Goal: Task Accomplishment & Management: Use online tool/utility

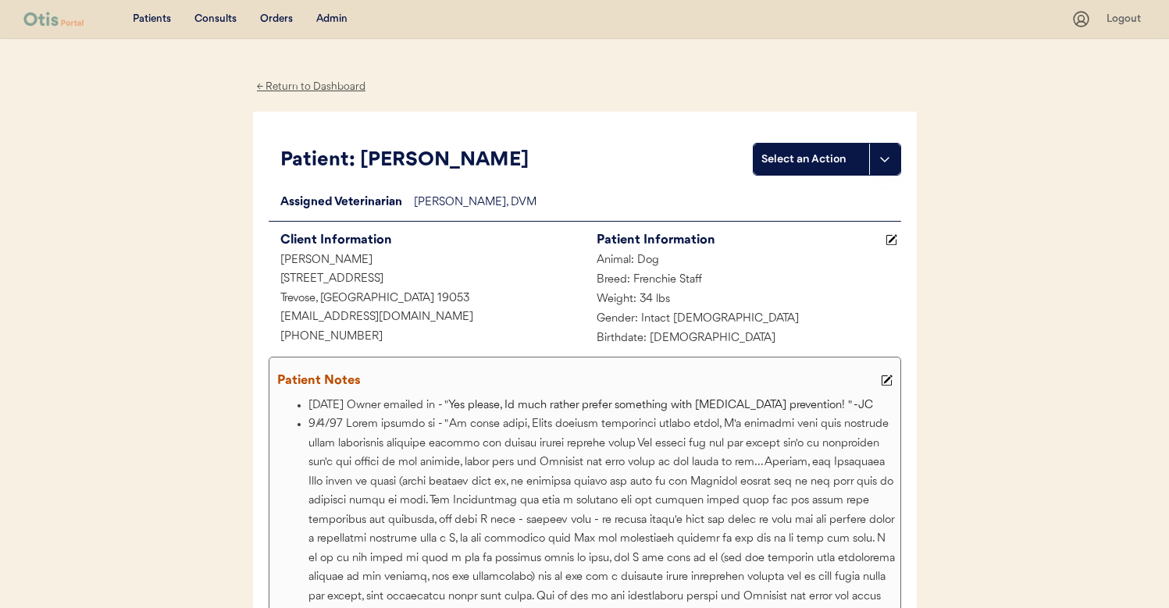
click at [321, 19] on div "Admin" at bounding box center [331, 20] width 31 height 16
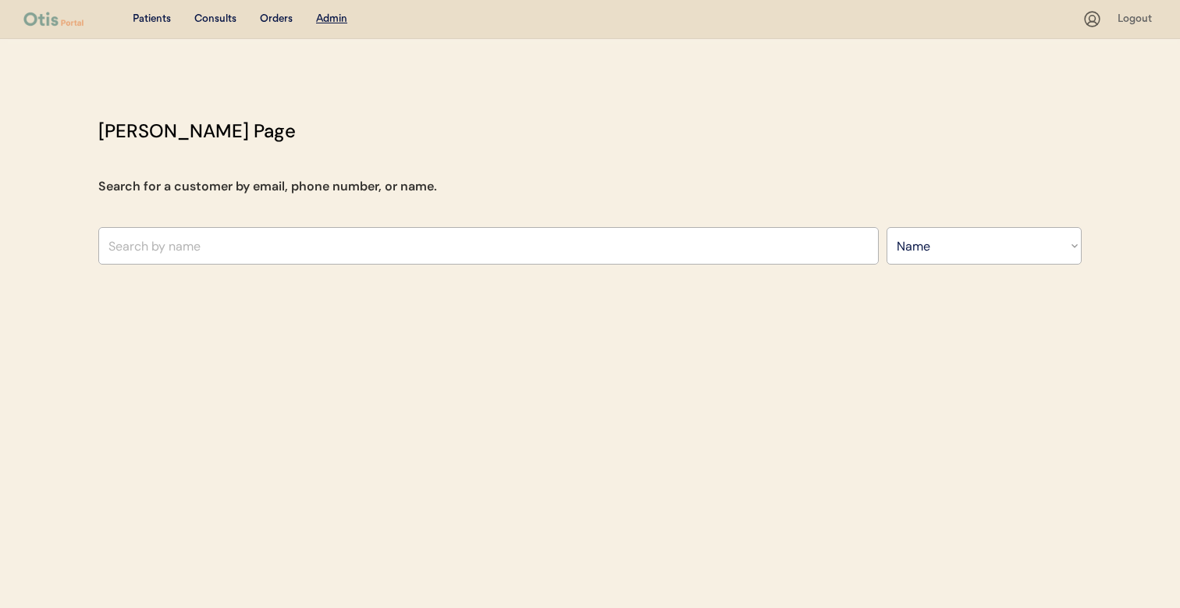
select select ""Name""
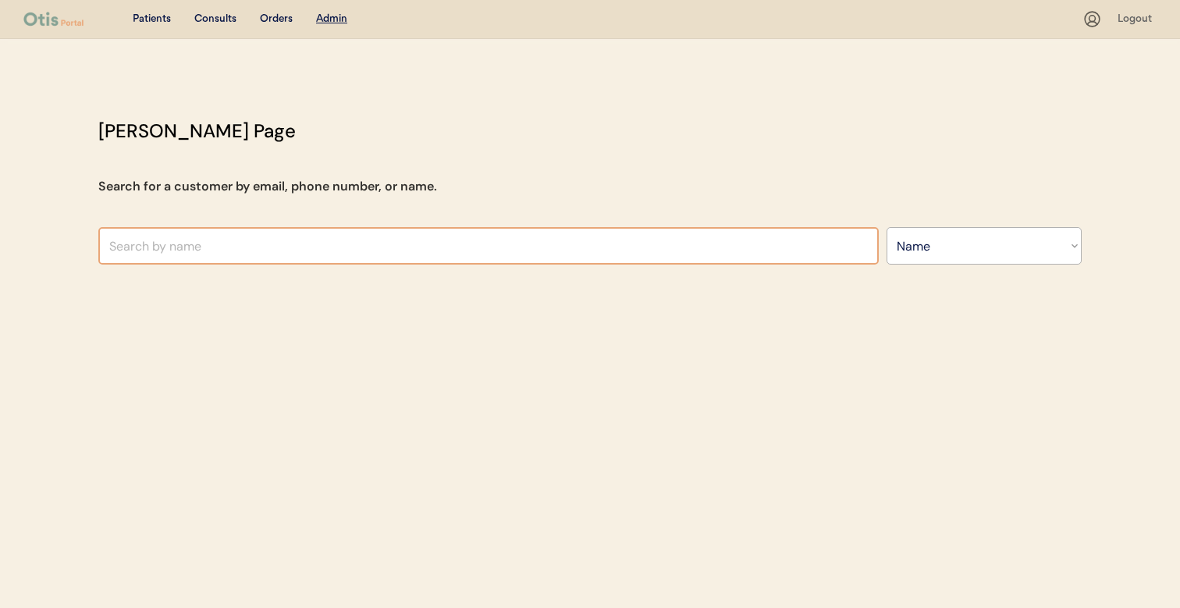
click at [407, 227] on input "text" at bounding box center [488, 245] width 781 height 37
type input "h"
type input "a"
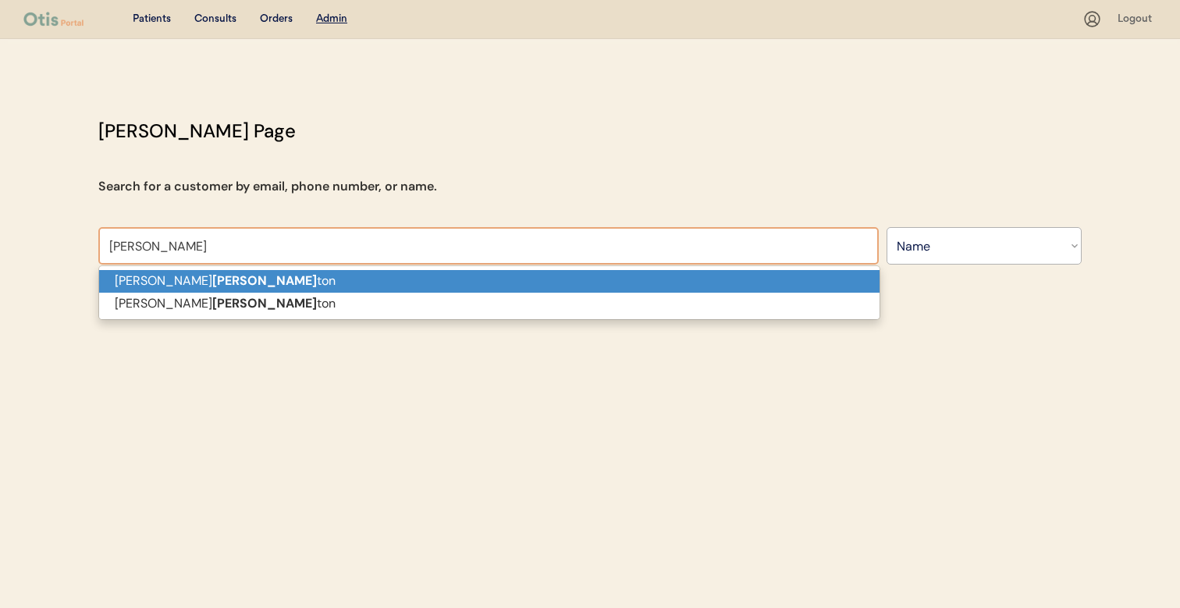
click at [398, 280] on p "Jamie Hamil ton" at bounding box center [489, 281] width 781 height 23
type input "Jamie Hamilton"
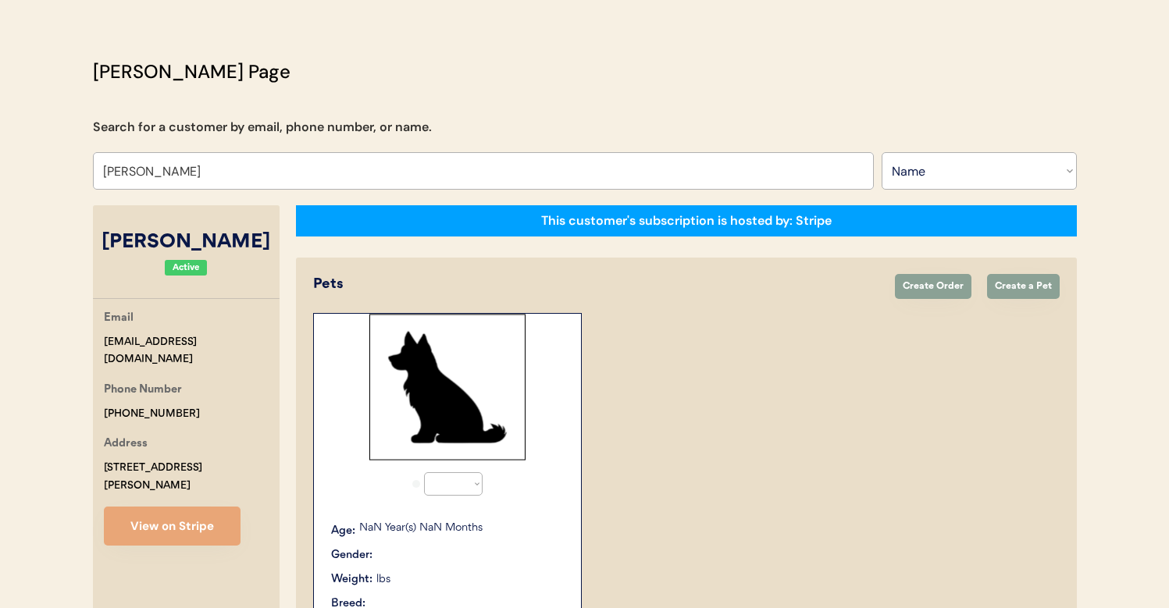
select select "true"
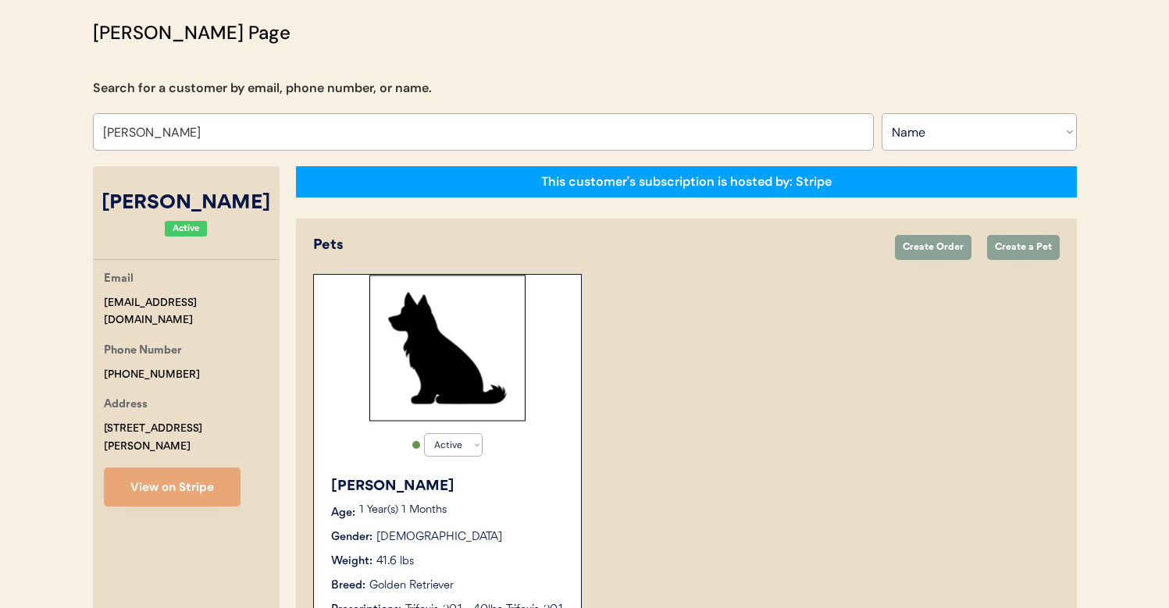
scroll to position [101, 0]
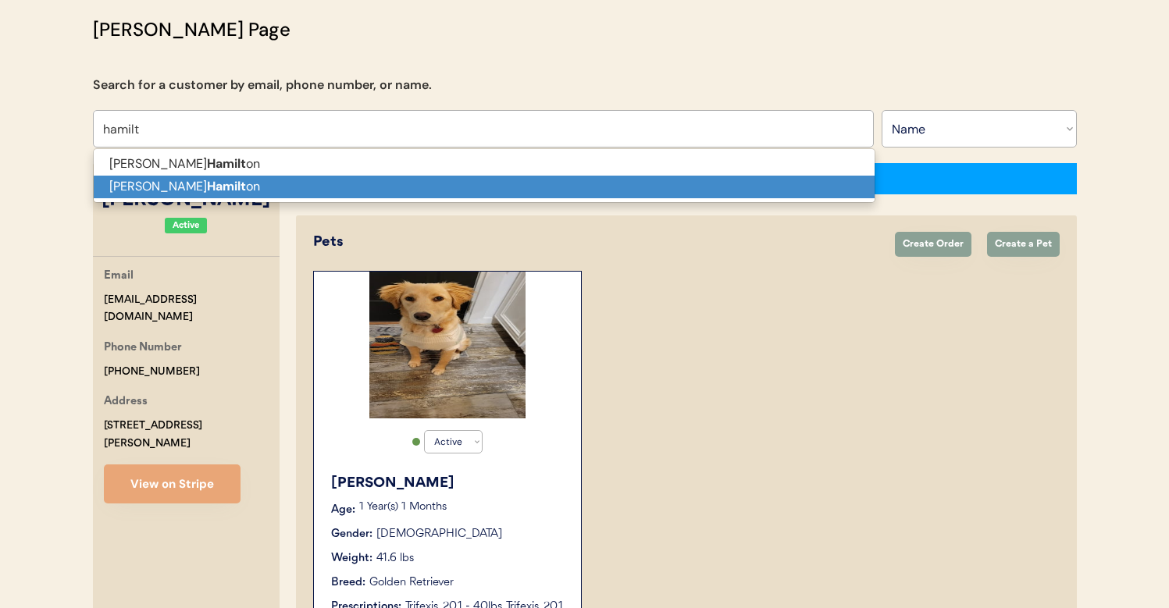
click at [370, 195] on p "Elizabeth Hamilt on" at bounding box center [484, 187] width 781 height 23
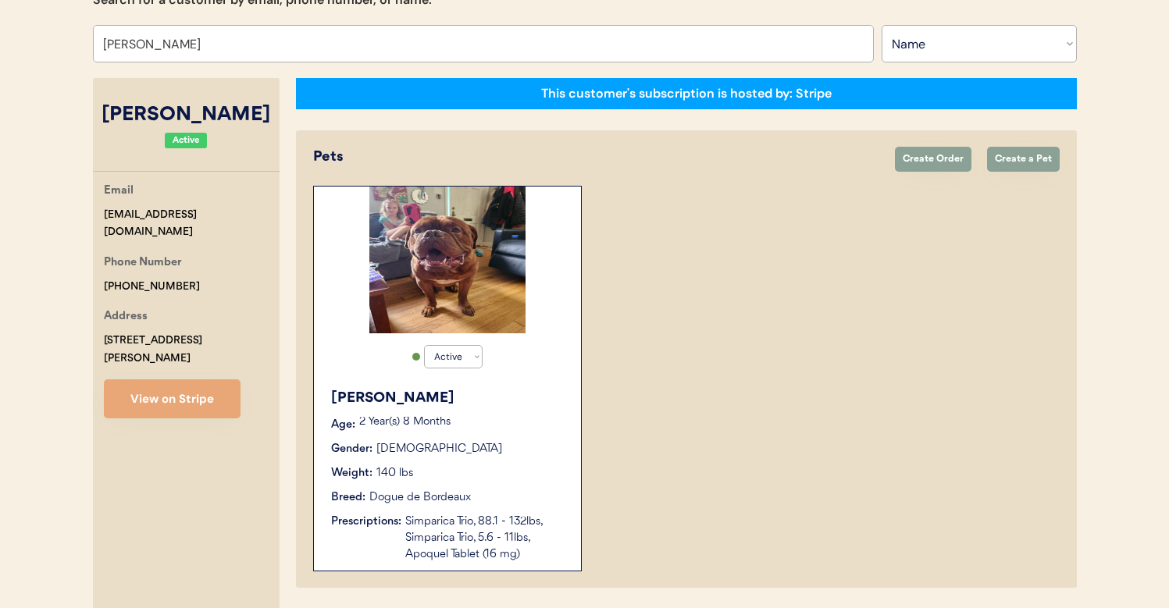
scroll to position [195, 0]
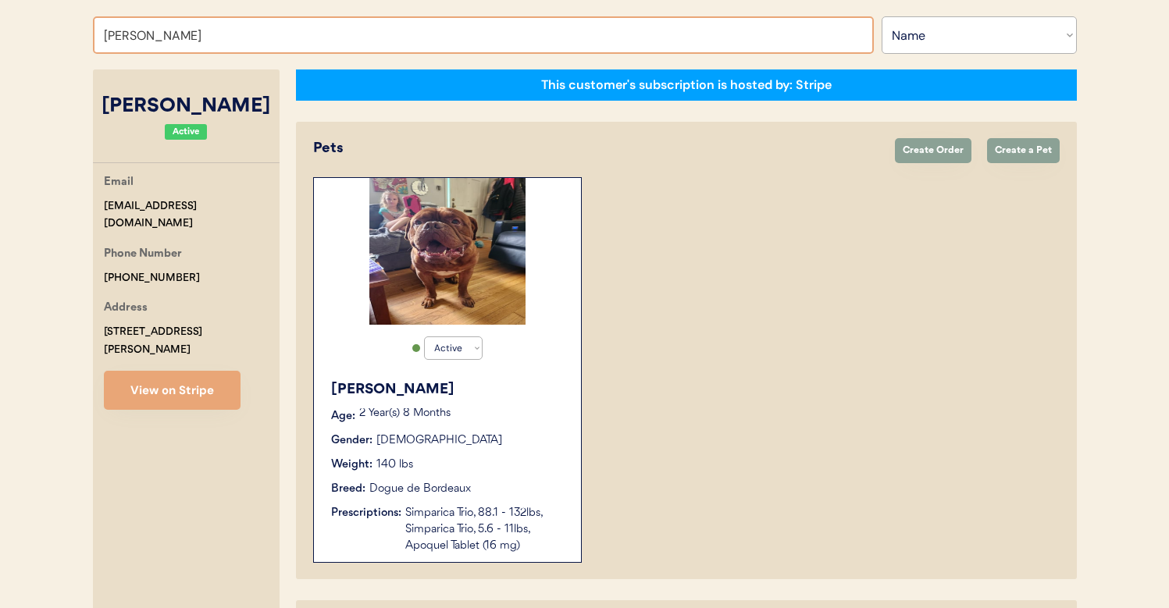
paste input "h"
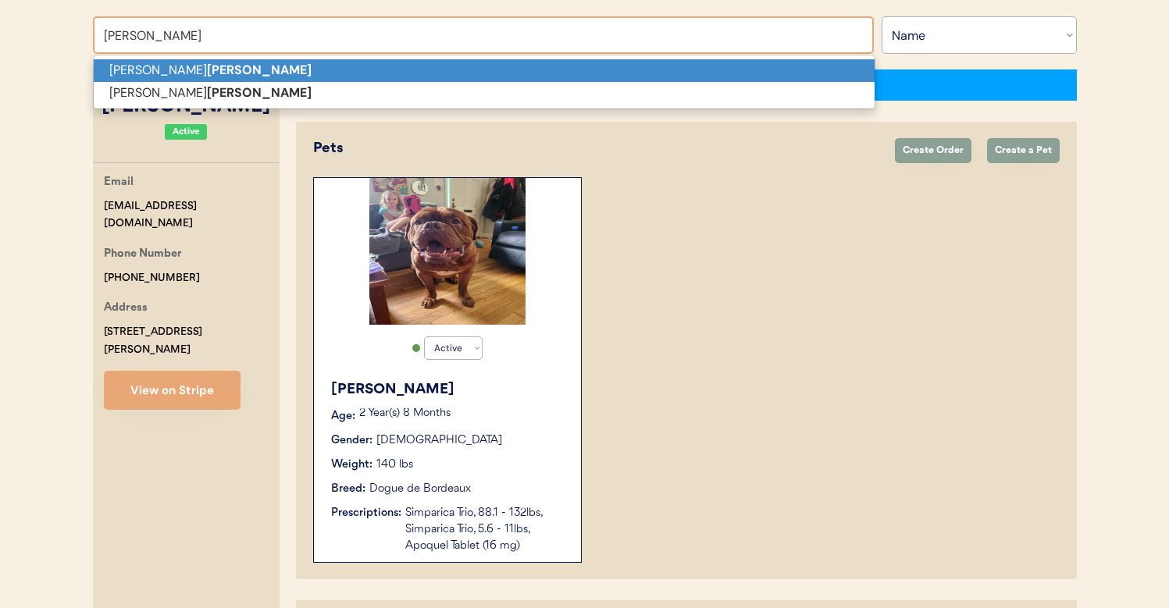
click at [302, 75] on p "Jamie Hamilton" at bounding box center [484, 70] width 781 height 23
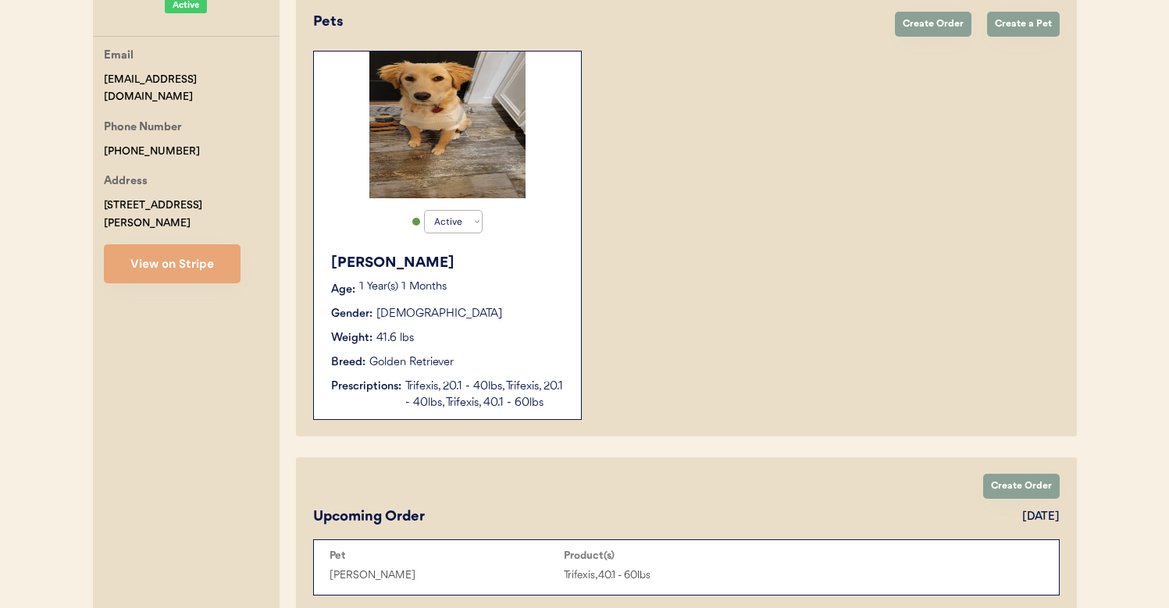
scroll to position [323, 0]
type input "Jamie Hamilton"
